Goal: Find specific page/section: Find specific page/section

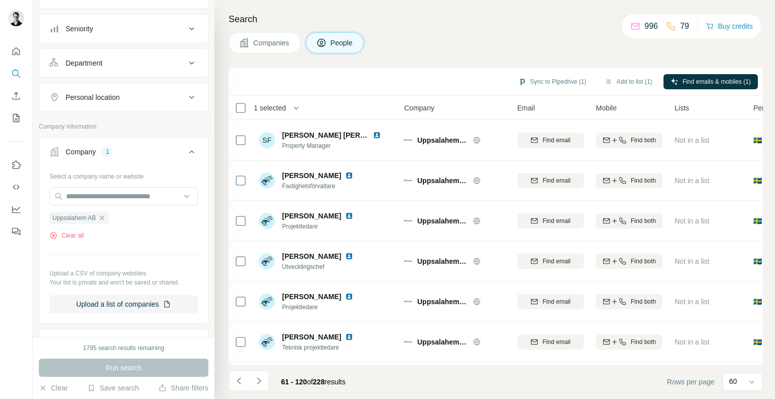
click at [259, 34] on button "Companies" at bounding box center [264, 42] width 72 height 21
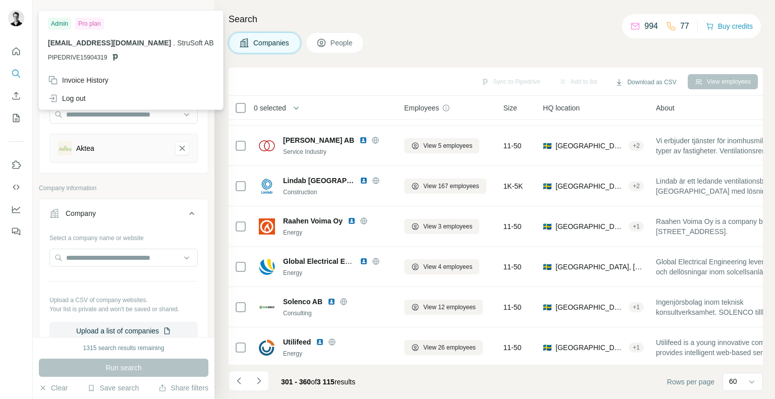
click at [13, 21] on img at bounding box center [16, 18] width 16 height 16
click at [378, 28] on div "Search Companies People Sync to Pipedrive Add to list Download as CSV View empl…" at bounding box center [494, 199] width 560 height 399
